Goal: Task Accomplishment & Management: Use online tool/utility

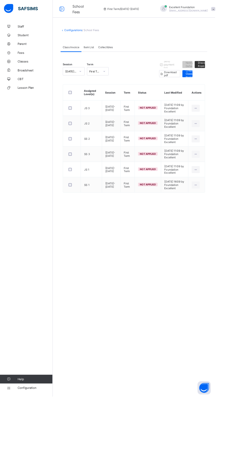
click at [0, 0] on ul "Apply Invoice Edit Invoice Delete Invoice" at bounding box center [0, 0] width 0 height 0
click at [227, 127] on icon at bounding box center [227, 126] width 4 height 4
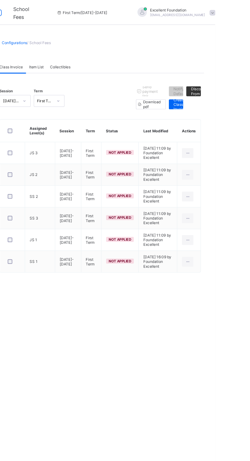
click at [0, 0] on div "Apply Invoice" at bounding box center [0, 0] width 0 height 0
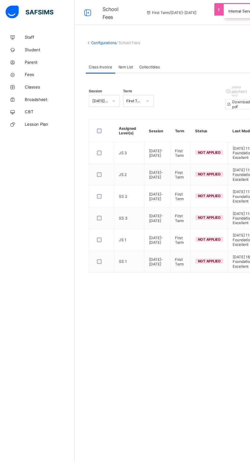
click at [107, 53] on span "Item List" at bounding box center [103, 55] width 12 height 4
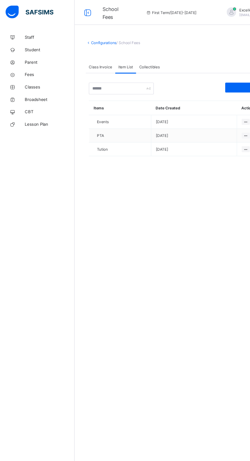
click at [37, 42] on span "Student" at bounding box center [40, 41] width 41 height 4
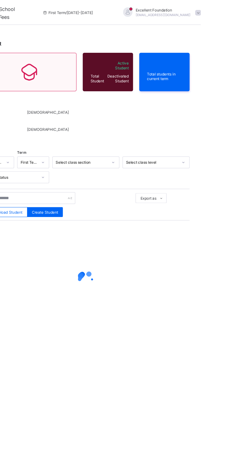
click at [205, 273] on div "Student Total Student Active Student Deactivated Student Total students in curr…" at bounding box center [155, 230] width 189 height 461
